Goal: Information Seeking & Learning: Learn about a topic

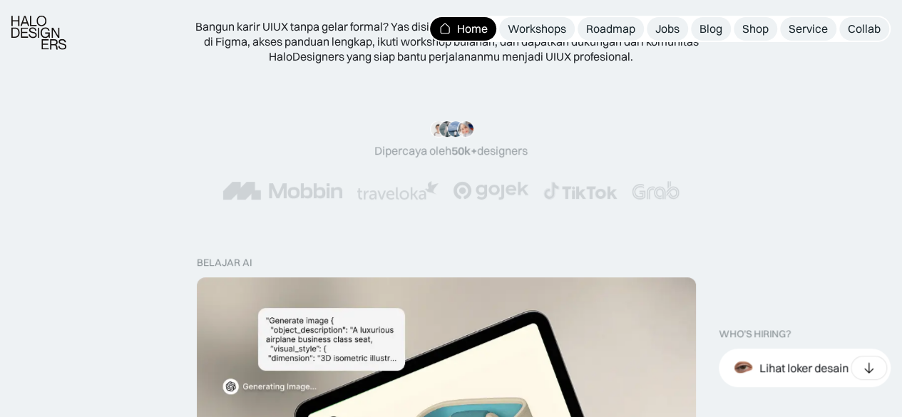
scroll to position [499, 0]
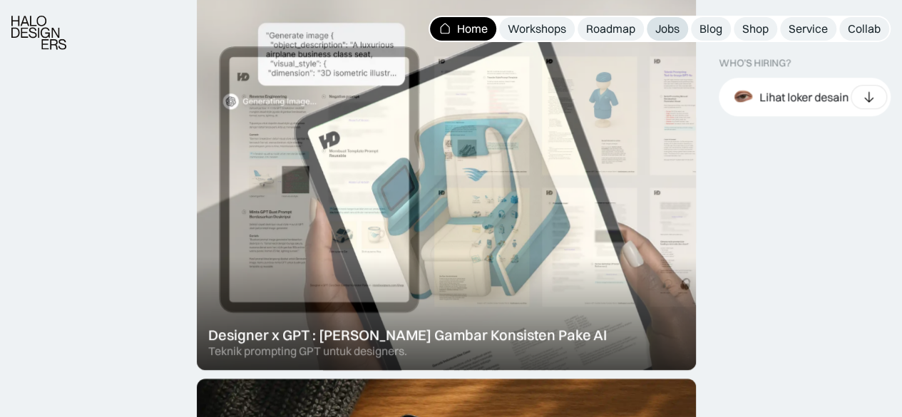
click at [676, 25] on div "Jobs" at bounding box center [667, 28] width 24 height 15
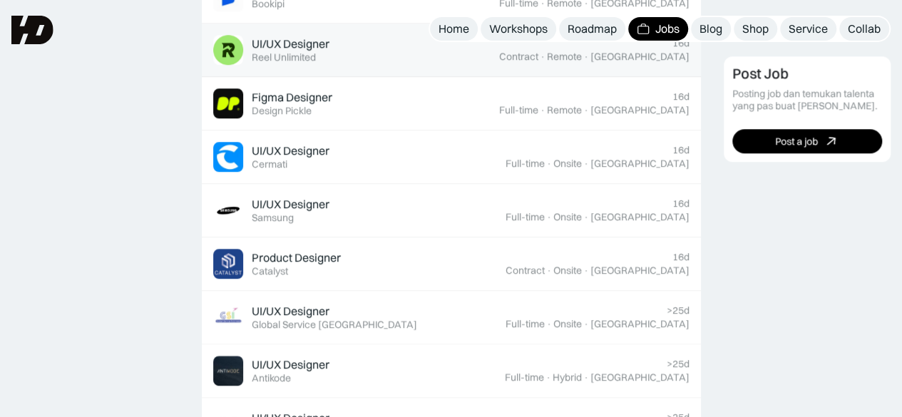
scroll to position [571, 0]
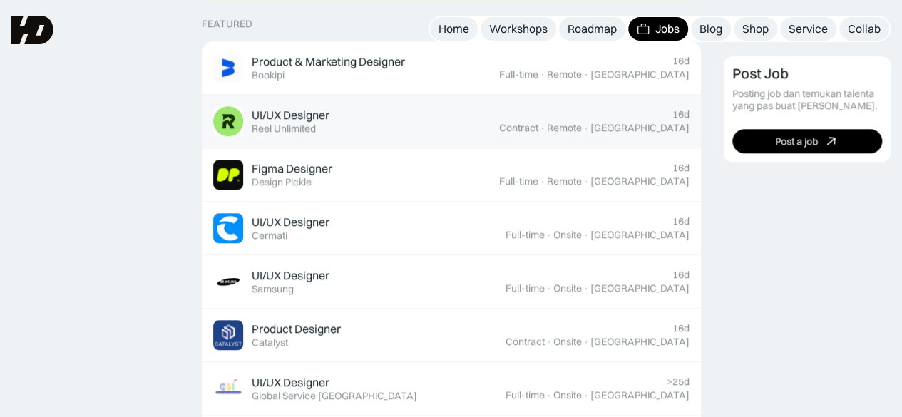
click at [327, 115] on div "UI/UX Designer" at bounding box center [291, 115] width 78 height 15
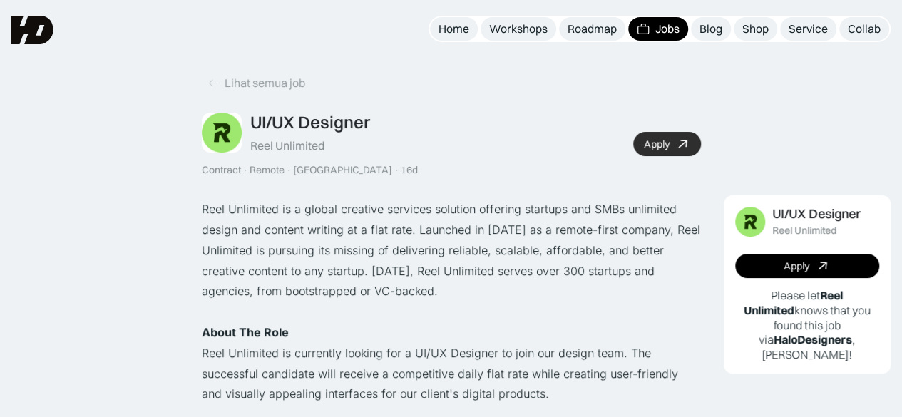
click at [665, 149] on div "Apply" at bounding box center [657, 144] width 26 height 12
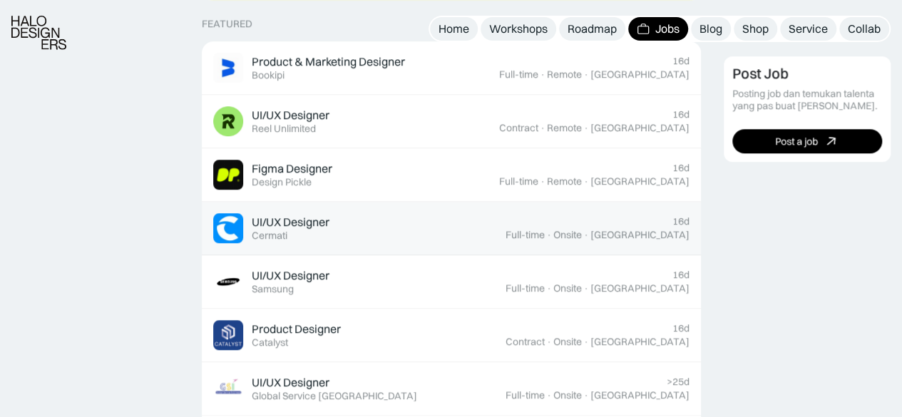
scroll to position [642, 0]
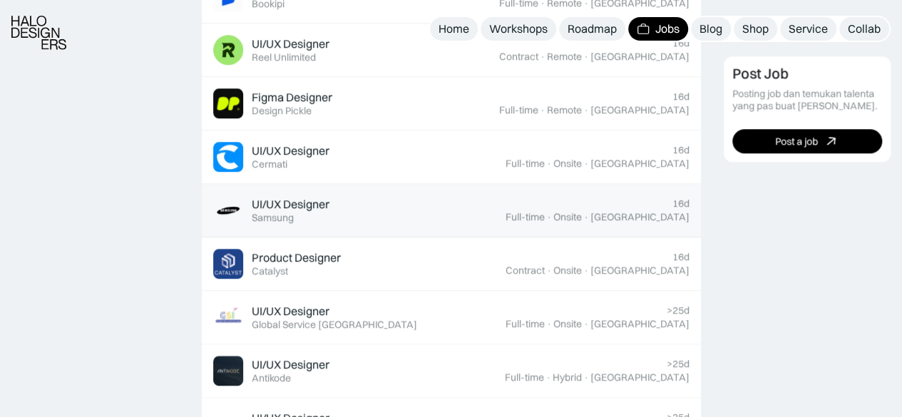
click at [293, 205] on div "UI/UX Designer" at bounding box center [291, 204] width 78 height 15
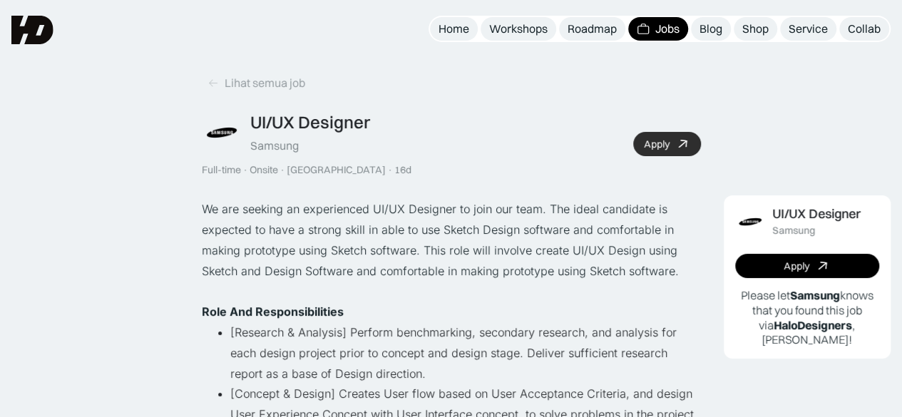
click at [664, 145] on div "Apply" at bounding box center [657, 144] width 26 height 12
click at [215, 81] on icon at bounding box center [213, 83] width 11 height 12
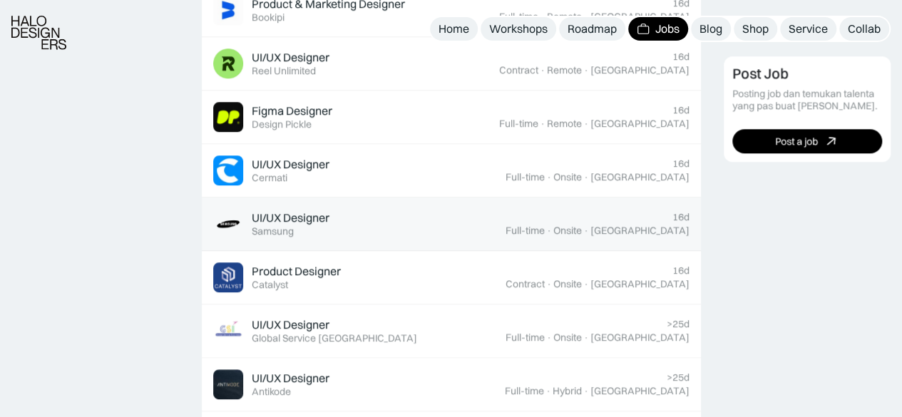
scroll to position [713, 0]
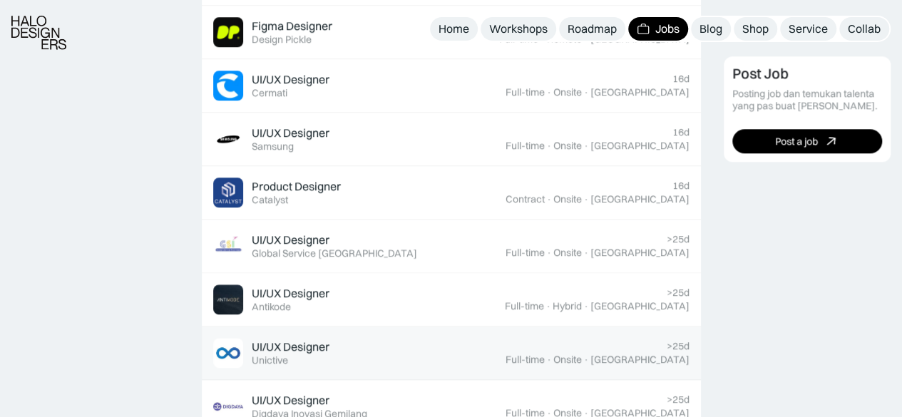
click at [282, 338] on div "UI/UX Designer Featured Unictive" at bounding box center [359, 353] width 292 height 30
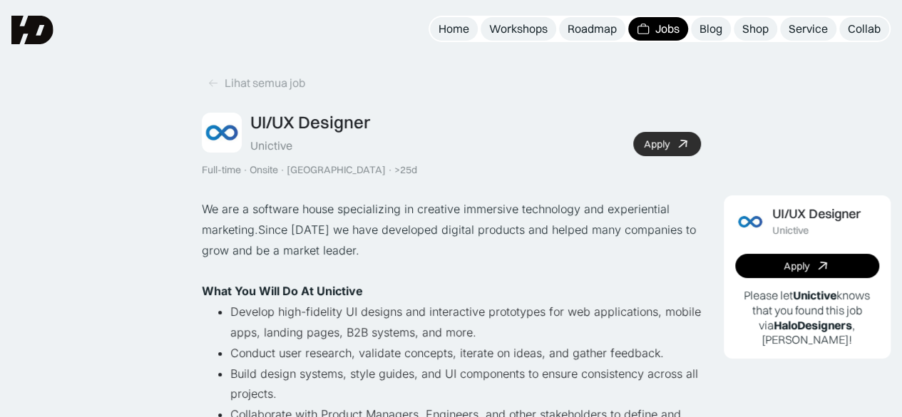
click at [665, 136] on link "Apply" at bounding box center [667, 144] width 68 height 24
click at [211, 88] on icon at bounding box center [213, 83] width 11 height 12
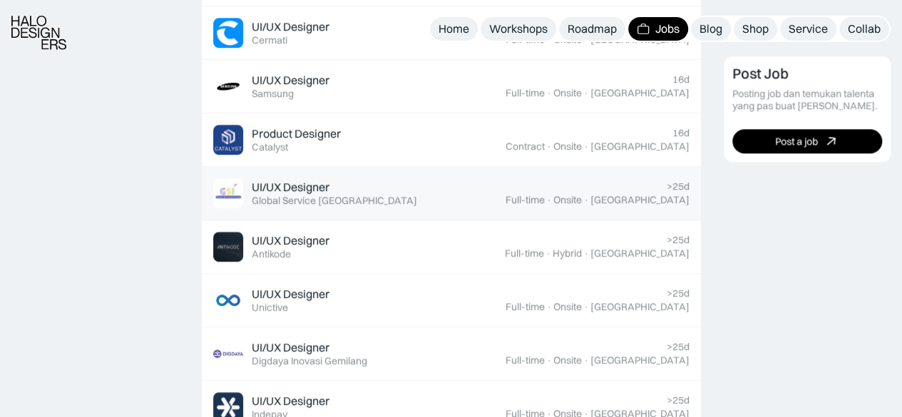
scroll to position [856, 0]
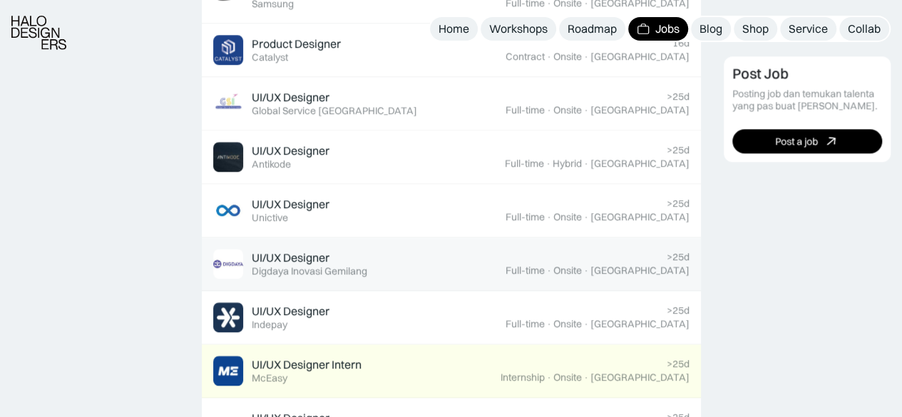
click at [320, 250] on div "UI/UX Designer" at bounding box center [291, 257] width 78 height 15
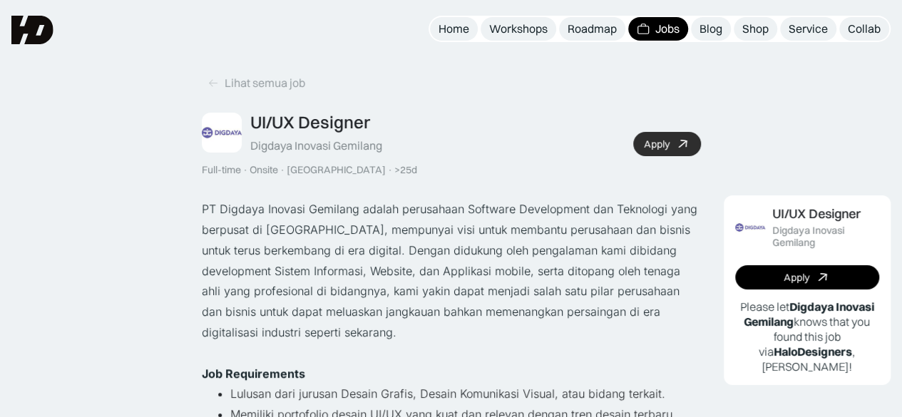
click at [670, 140] on link "Apply" at bounding box center [667, 144] width 68 height 24
click at [217, 86] on icon at bounding box center [213, 83] width 11 height 12
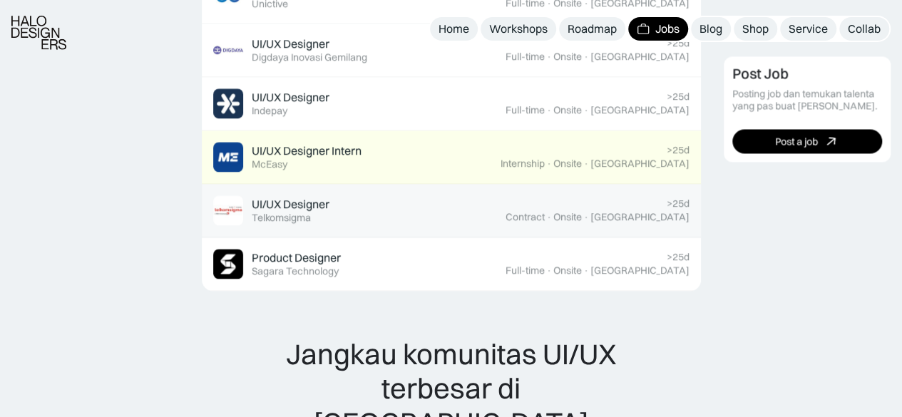
scroll to position [1070, 0]
click at [318, 206] on div "UI/UX Designer" at bounding box center [291, 204] width 78 height 15
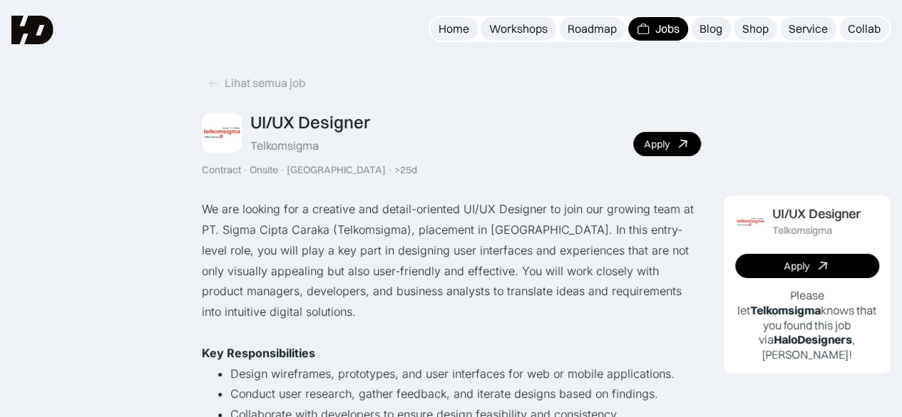
click at [666, 128] on div "UI/UX Designer Telkomsigma Contract · Onsite · Yogyakarta · >25d Apply" at bounding box center [451, 144] width 499 height 64
click at [666, 138] on div "Apply" at bounding box center [657, 144] width 26 height 12
click at [215, 81] on icon at bounding box center [213, 83] width 11 height 12
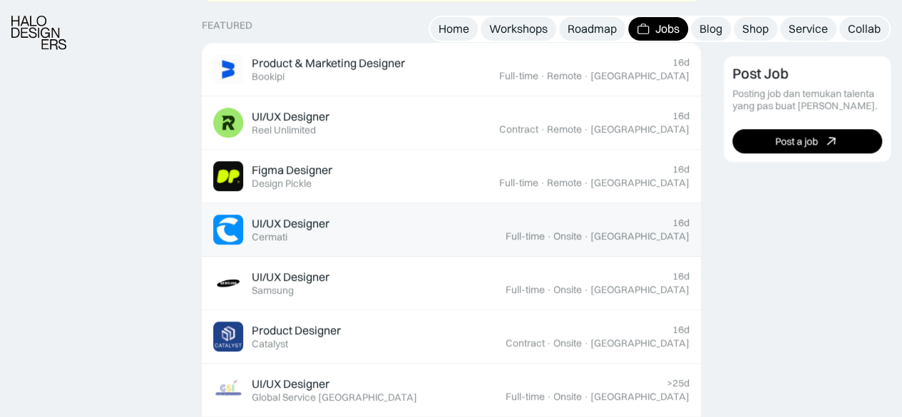
scroll to position [571, 0]
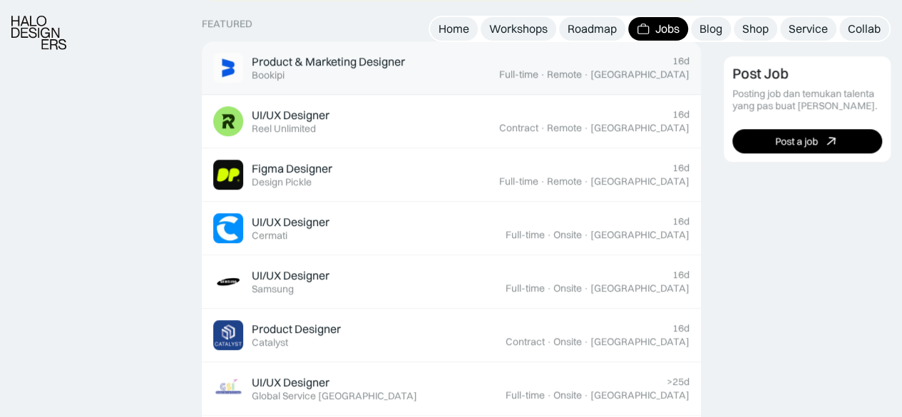
click at [346, 67] on div "Product & Marketing Designer" at bounding box center [328, 61] width 153 height 15
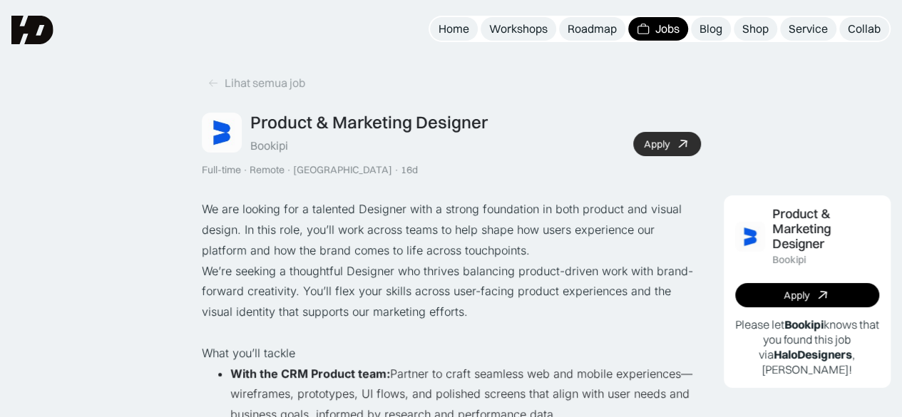
click at [668, 138] on div "Apply" at bounding box center [657, 144] width 26 height 12
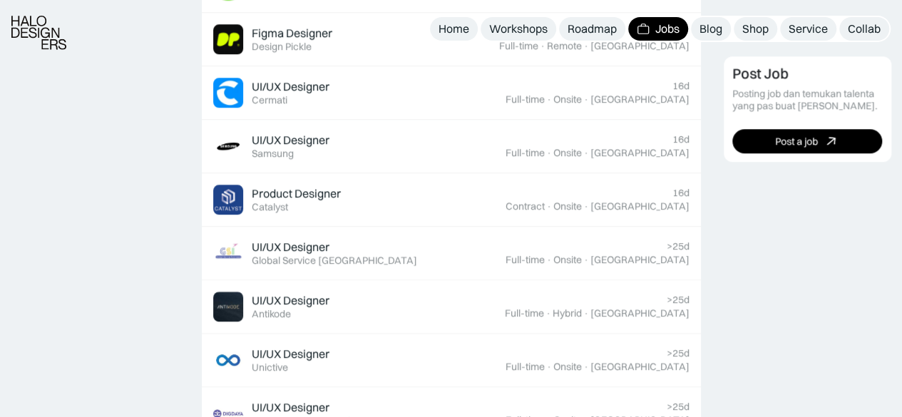
scroll to position [571, 0]
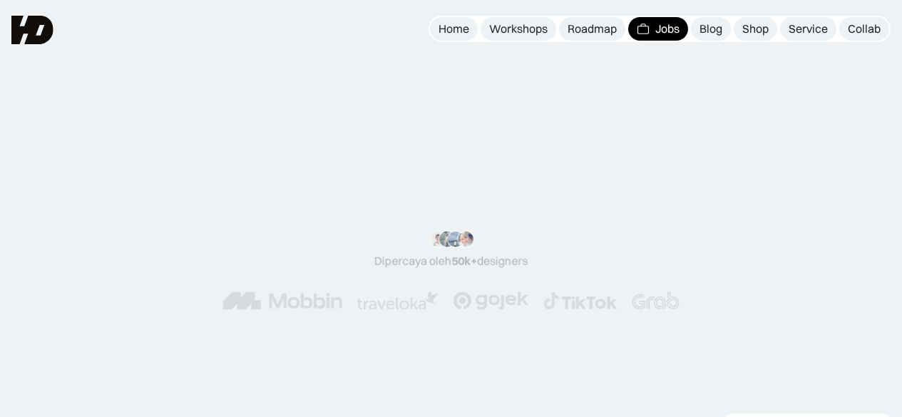
scroll to position [1070, 0]
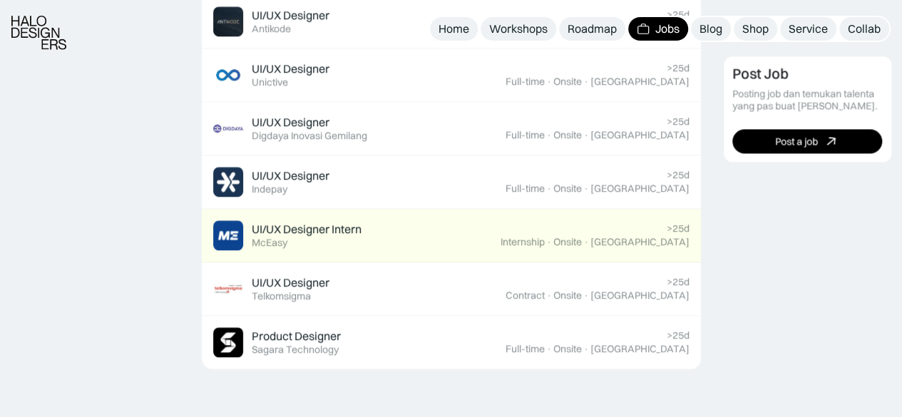
scroll to position [856, 0]
